Goal: Check status: Check status

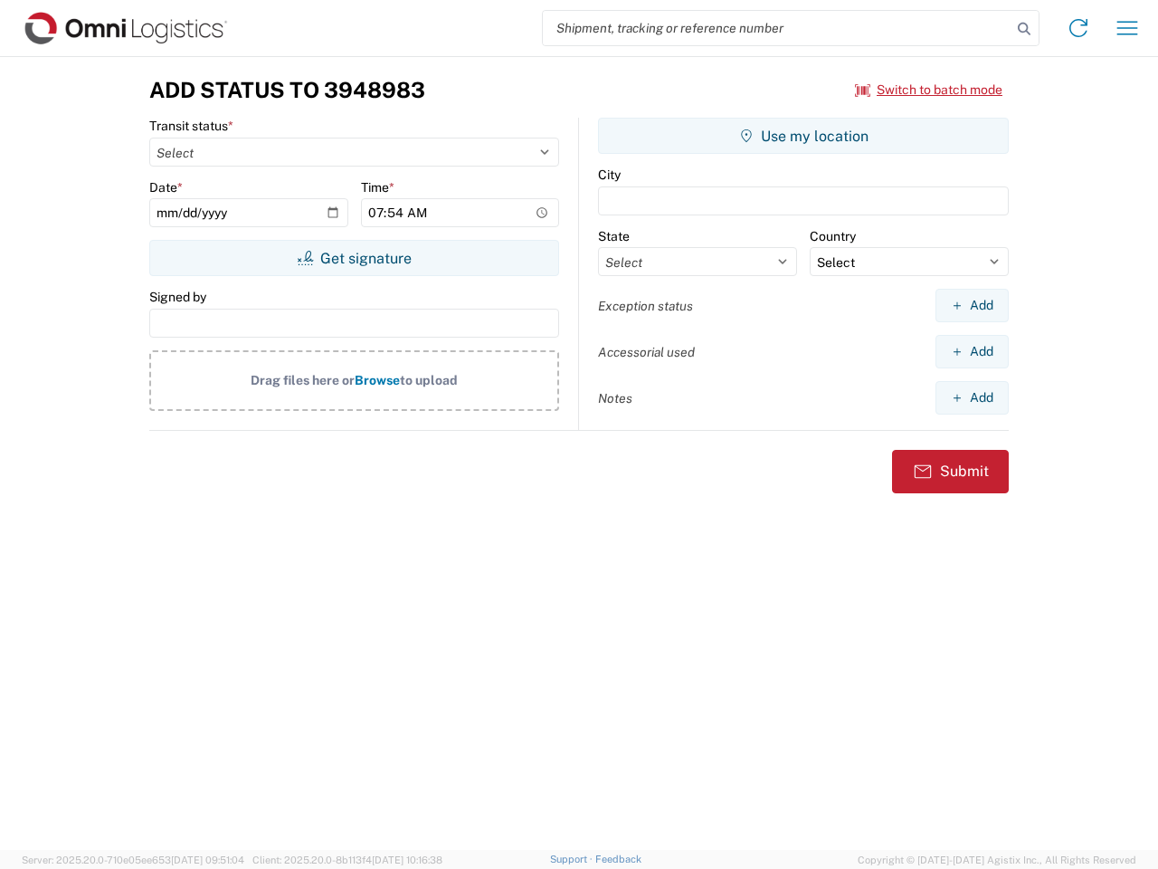
click at [777, 28] on input "search" at bounding box center [777, 28] width 469 height 34
click at [1024, 29] on icon at bounding box center [1024, 28] width 25 height 25
click at [1079, 28] on icon at bounding box center [1078, 28] width 29 height 29
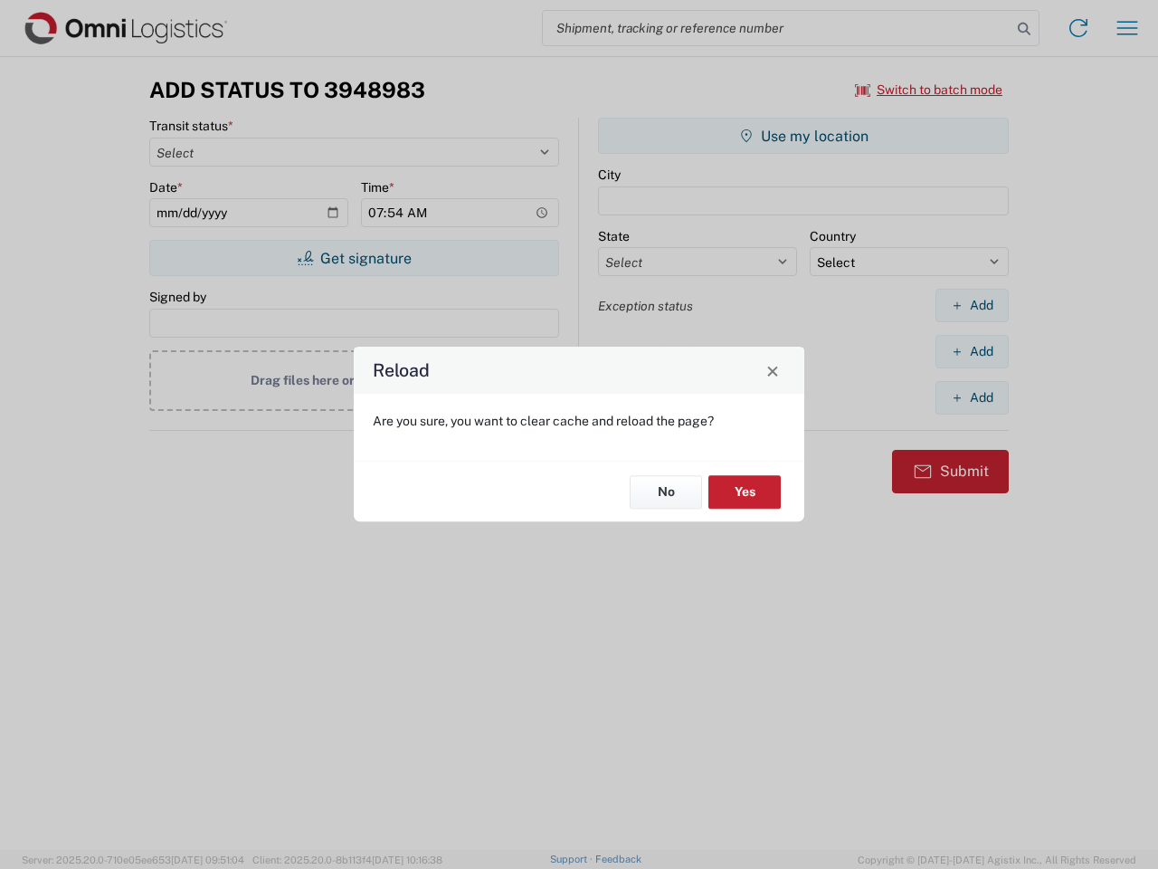
click at [1128, 28] on div "Reload Are you sure, you want to clear cache and reload the page? No Yes" at bounding box center [579, 434] width 1158 height 869
click at [929, 90] on div "Reload Are you sure, you want to clear cache and reload the page? No Yes" at bounding box center [579, 434] width 1158 height 869
click at [354, 258] on div "Reload Are you sure, you want to clear cache and reload the page? No Yes" at bounding box center [579, 434] width 1158 height 869
click at [804, 136] on div "Reload Are you sure, you want to clear cache and reload the page? No Yes" at bounding box center [579, 434] width 1158 height 869
click at [972, 305] on div "Reload Are you sure, you want to clear cache and reload the page? No Yes" at bounding box center [579, 434] width 1158 height 869
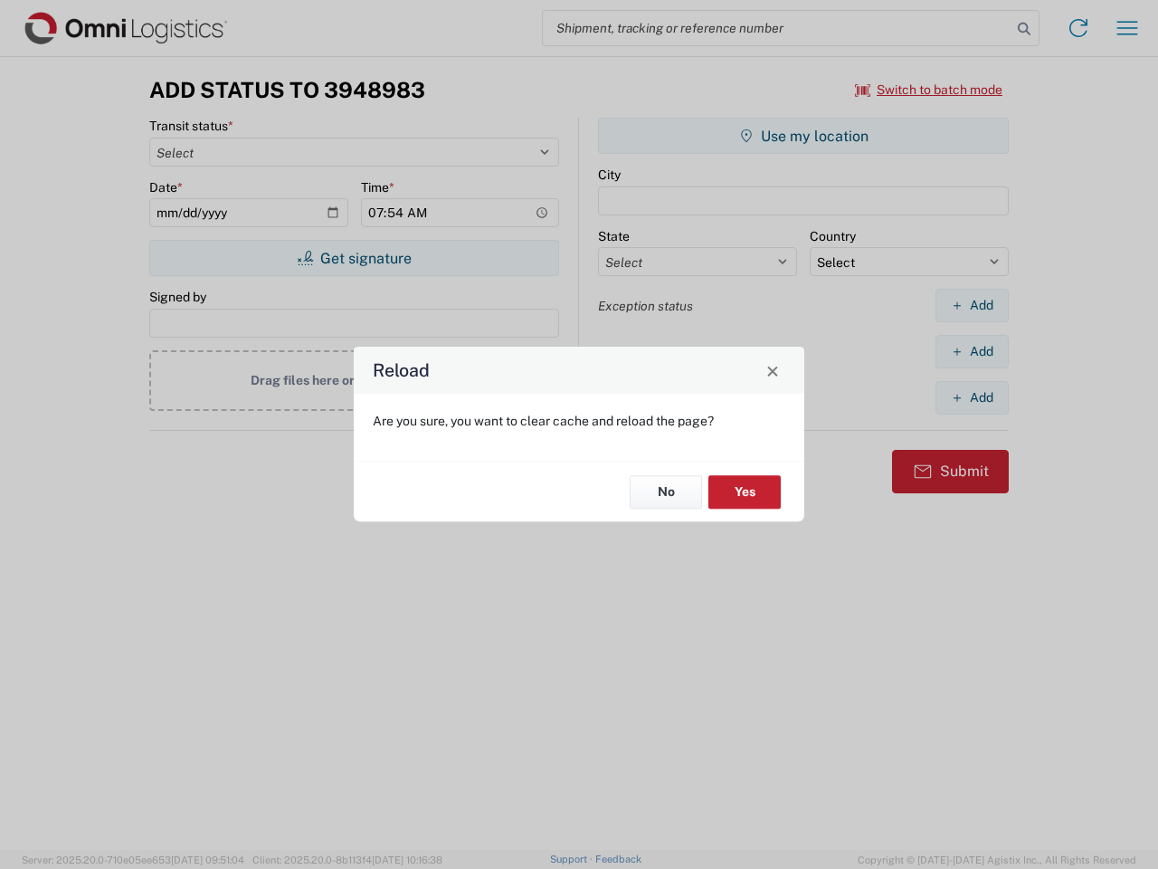
click at [972, 351] on div "Reload Are you sure, you want to clear cache and reload the page? No Yes" at bounding box center [579, 434] width 1158 height 869
click at [972, 397] on div "Reload Are you sure, you want to clear cache and reload the page? No Yes" at bounding box center [579, 434] width 1158 height 869
